Goal: Use online tool/utility: Utilize a website feature to perform a specific function

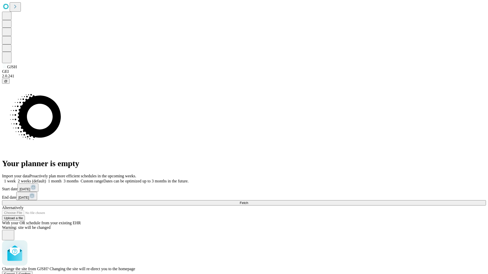
click at [31, 272] on span "Confirm" at bounding box center [25, 274] width 12 height 4
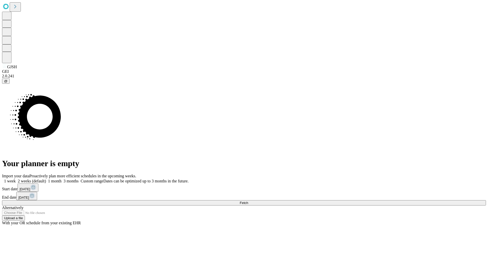
click at [61, 179] on label "1 month" at bounding box center [53, 181] width 15 height 4
click at [248, 201] on span "Fetch" at bounding box center [244, 203] width 8 height 4
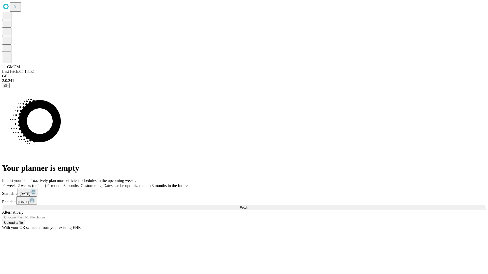
click at [61, 184] on label "1 month" at bounding box center [53, 186] width 15 height 4
click at [248, 206] on span "Fetch" at bounding box center [244, 208] width 8 height 4
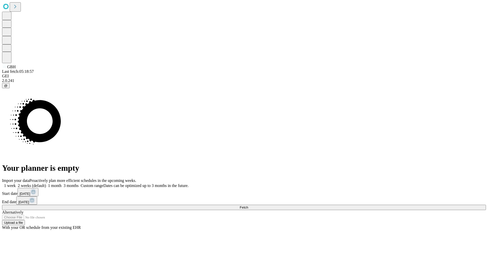
click at [248, 206] on span "Fetch" at bounding box center [244, 208] width 8 height 4
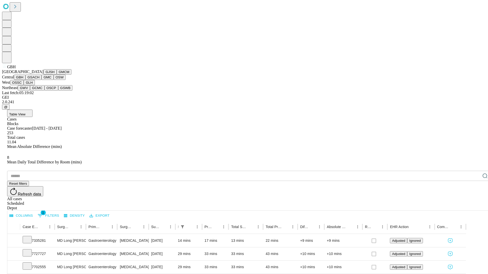
click at [39, 80] on button "GSACH" at bounding box center [33, 77] width 16 height 5
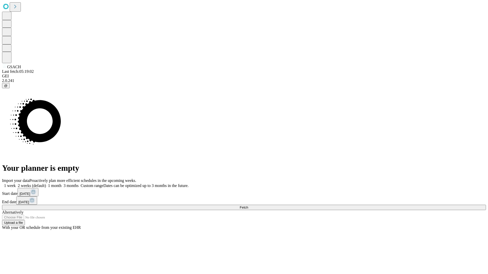
click at [61, 184] on label "1 month" at bounding box center [53, 186] width 15 height 4
click at [248, 206] on span "Fetch" at bounding box center [244, 208] width 8 height 4
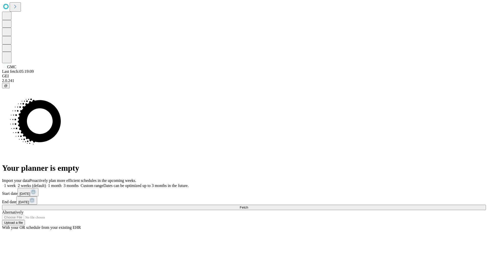
click at [61, 184] on label "1 month" at bounding box center [53, 186] width 15 height 4
click at [248, 206] on span "Fetch" at bounding box center [244, 208] width 8 height 4
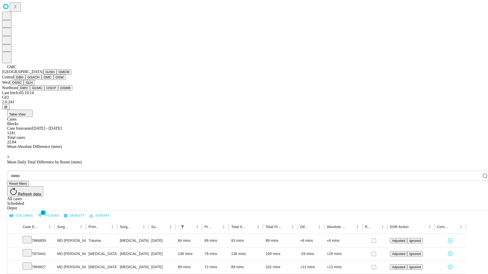
click at [54, 80] on button "OSW" at bounding box center [60, 77] width 12 height 5
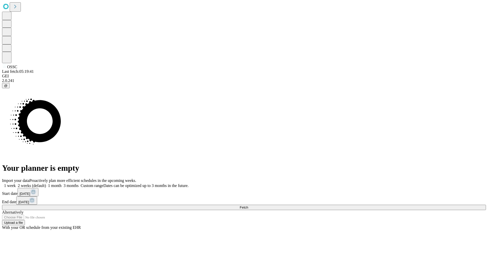
click at [61, 184] on label "1 month" at bounding box center [53, 186] width 15 height 4
click at [248, 206] on span "Fetch" at bounding box center [244, 208] width 8 height 4
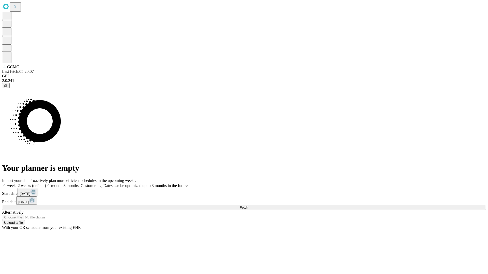
click at [248, 206] on span "Fetch" at bounding box center [244, 208] width 8 height 4
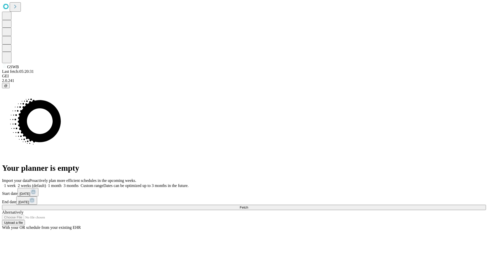
click at [248, 206] on span "Fetch" at bounding box center [244, 208] width 8 height 4
